Goal: Transaction & Acquisition: Obtain resource

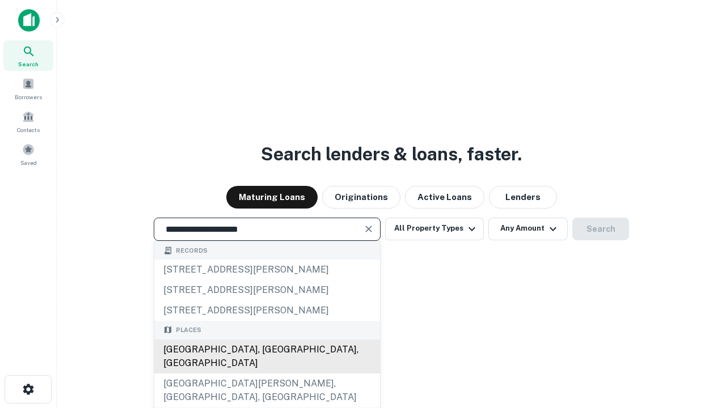
click at [266, 374] on div "[GEOGRAPHIC_DATA], [GEOGRAPHIC_DATA], [GEOGRAPHIC_DATA]" at bounding box center [267, 357] width 226 height 34
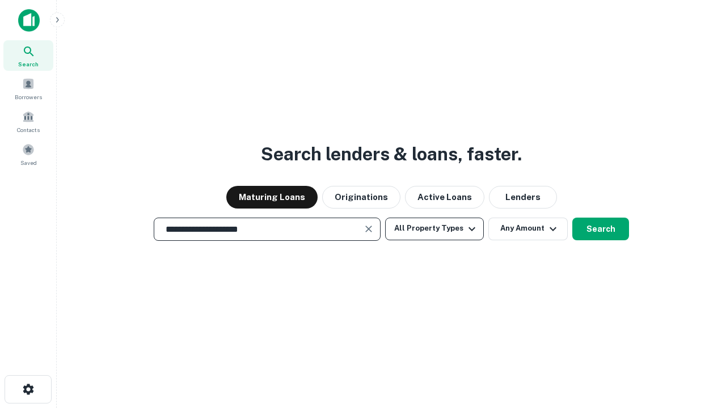
type input "**********"
click at [434, 228] on button "All Property Types" at bounding box center [434, 229] width 99 height 23
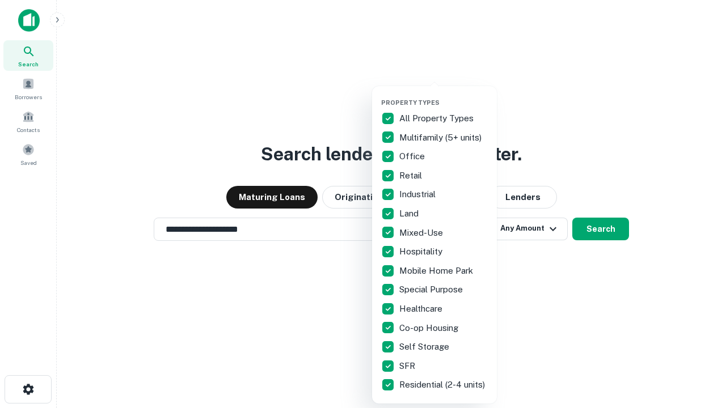
click at [443, 95] on button "button" at bounding box center [443, 95] width 125 height 1
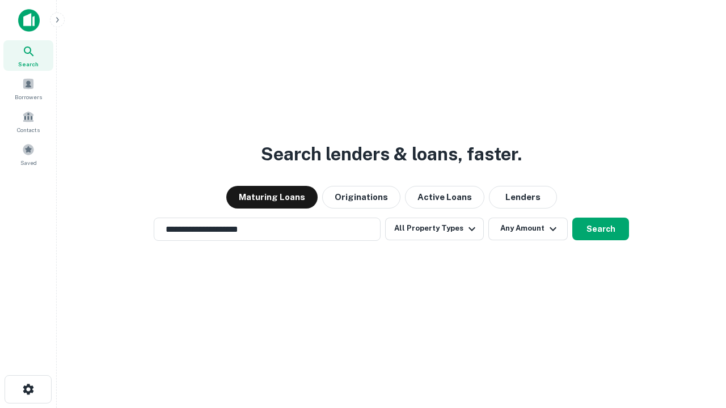
scroll to position [18, 0]
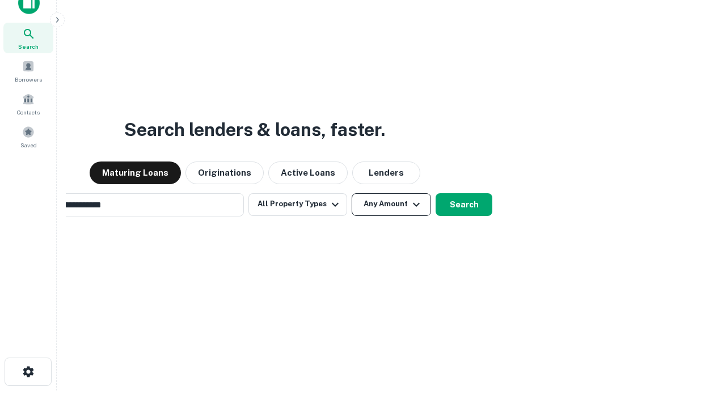
click at [351, 193] on button "Any Amount" at bounding box center [390, 204] width 79 height 23
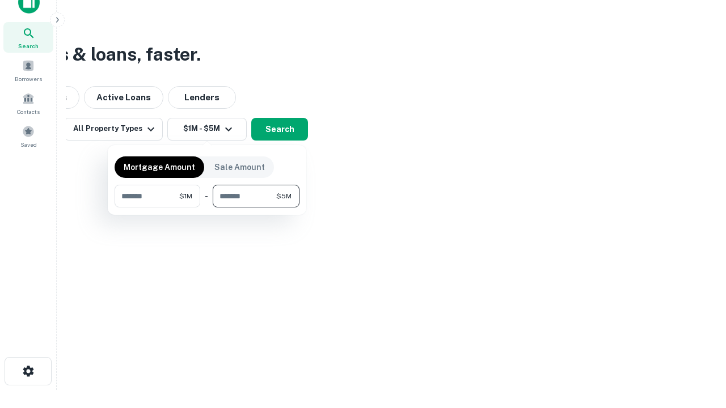
type input "*******"
click at [207, 207] on button "button" at bounding box center [207, 207] width 185 height 1
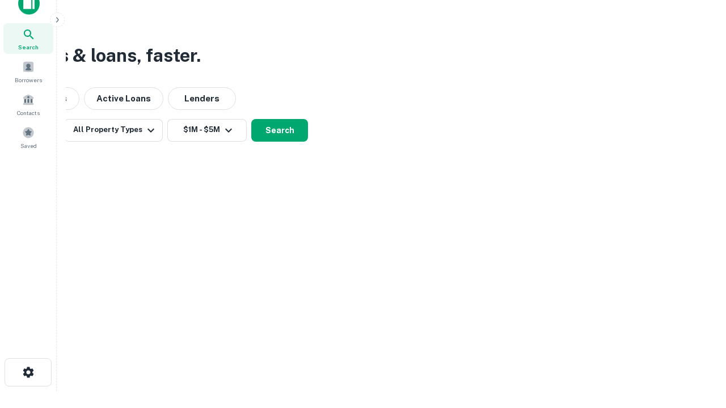
scroll to position [7, 209]
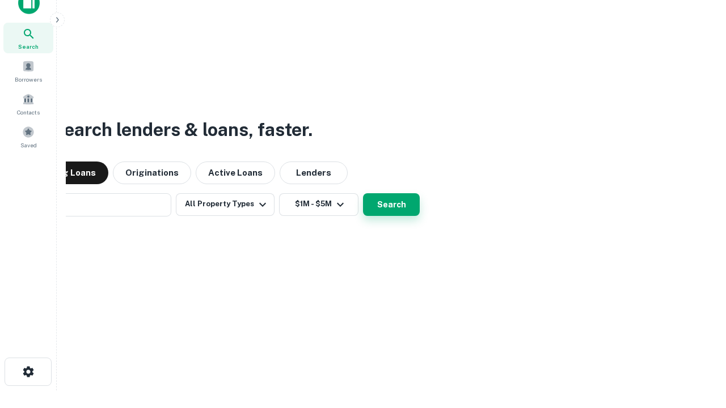
click at [363, 193] on button "Search" at bounding box center [391, 204] width 57 height 23
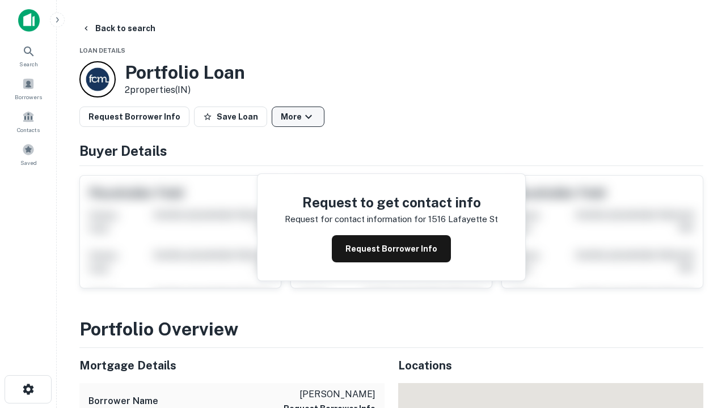
click at [298, 117] on button "More" at bounding box center [298, 117] width 53 height 20
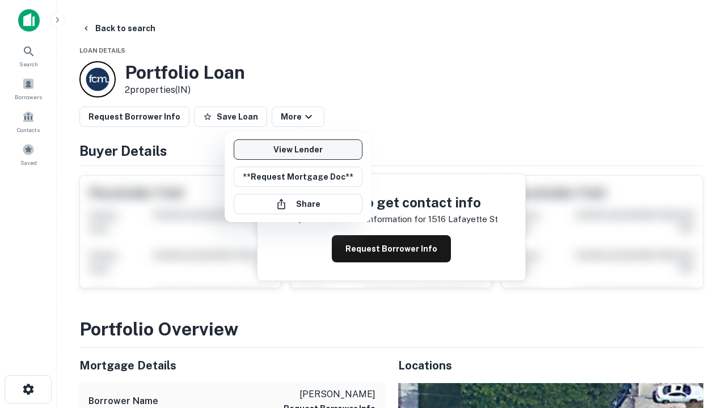
click at [298, 150] on link "View Lender" at bounding box center [298, 149] width 129 height 20
